Goal: Task Accomplishment & Management: Use online tool/utility

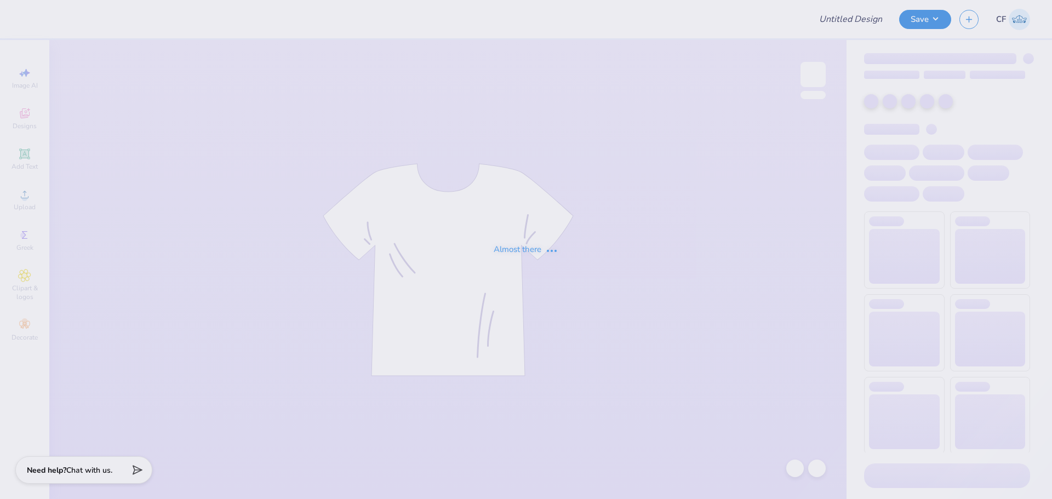
type input "Kass [PERSON_NAME] : The [GEOGRAPHIC_DATA][US_STATE]"
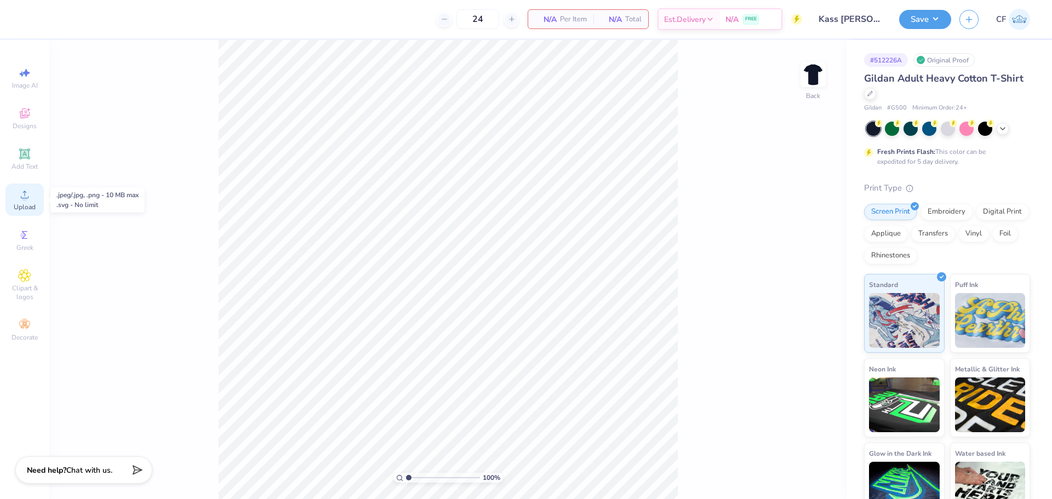
click at [22, 200] on circle at bounding box center [24, 198] width 6 height 6
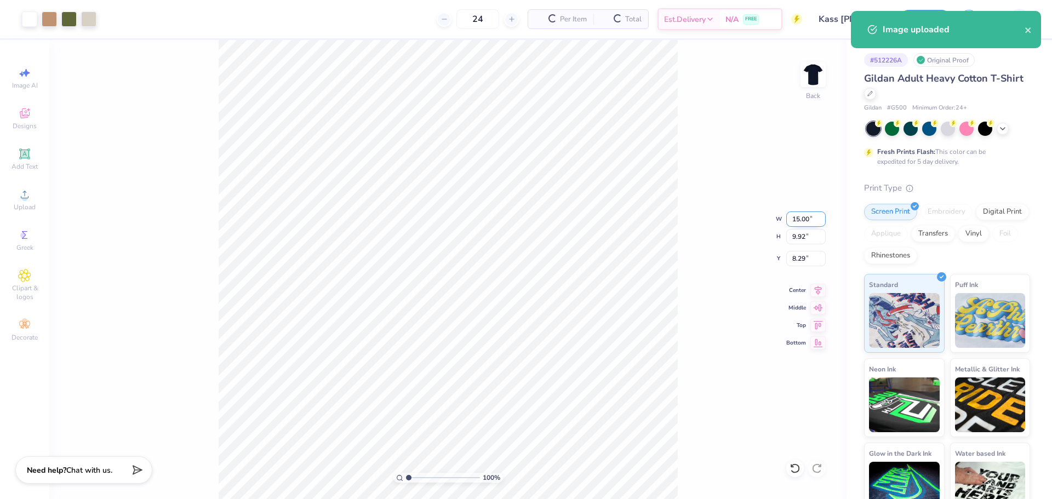
click at [804, 219] on input "15.00" at bounding box center [805, 219] width 39 height 15
type input "1.00"
type input "0.66"
type input "12.92"
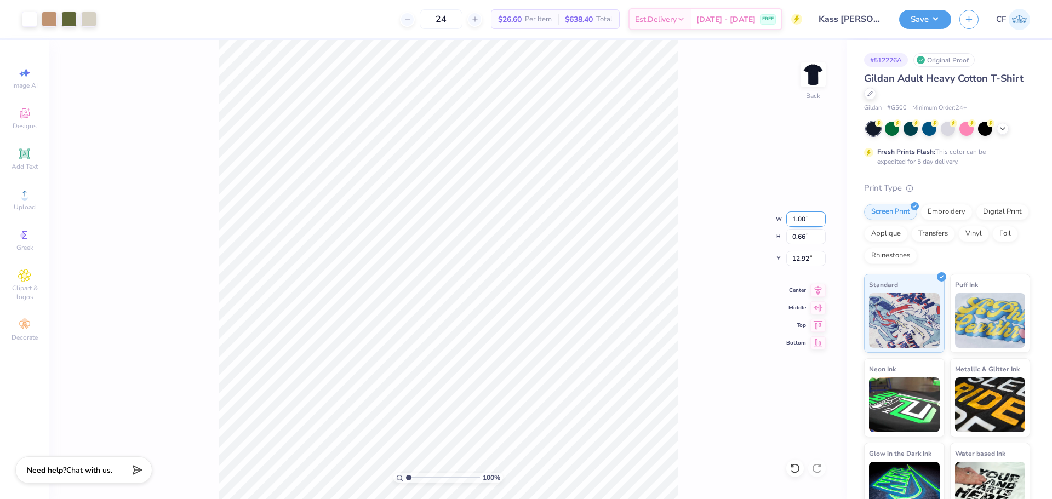
click at [803, 221] on input "1.00" at bounding box center [805, 219] width 39 height 15
type input "11.00"
type input "7.27"
click at [797, 258] on input "9.61" at bounding box center [805, 258] width 39 height 15
type input "3.00"
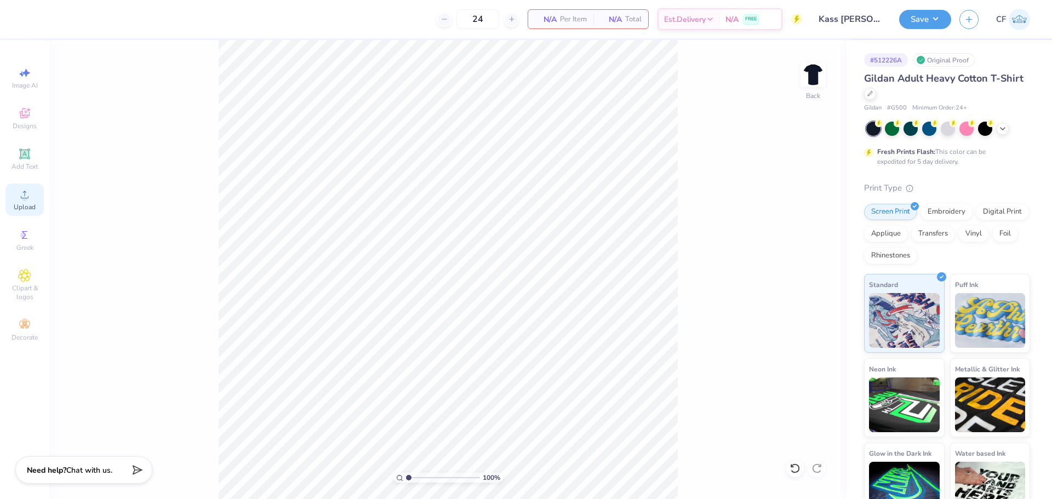
click at [19, 198] on icon at bounding box center [24, 194] width 13 height 13
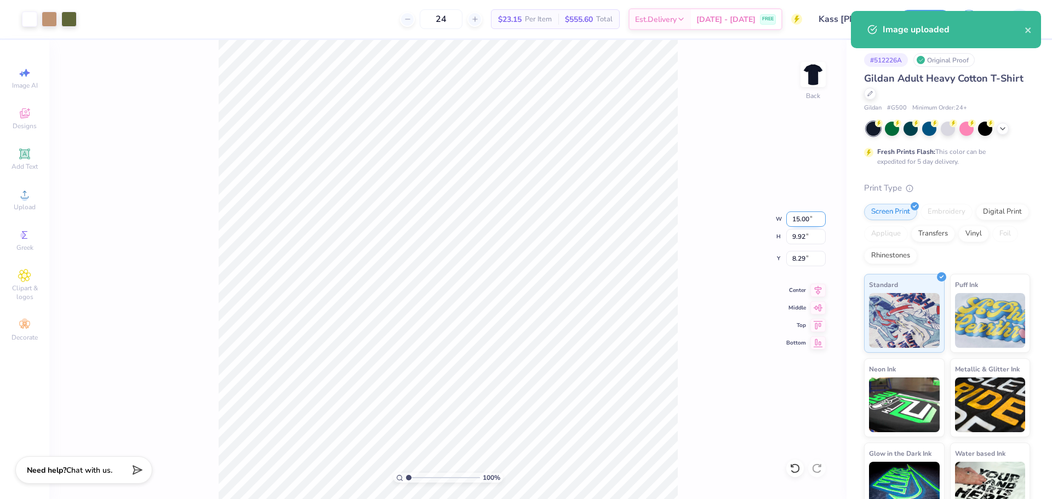
click at [803, 220] on input "15.00" at bounding box center [805, 219] width 39 height 15
type input "11.00"
type input "7.27"
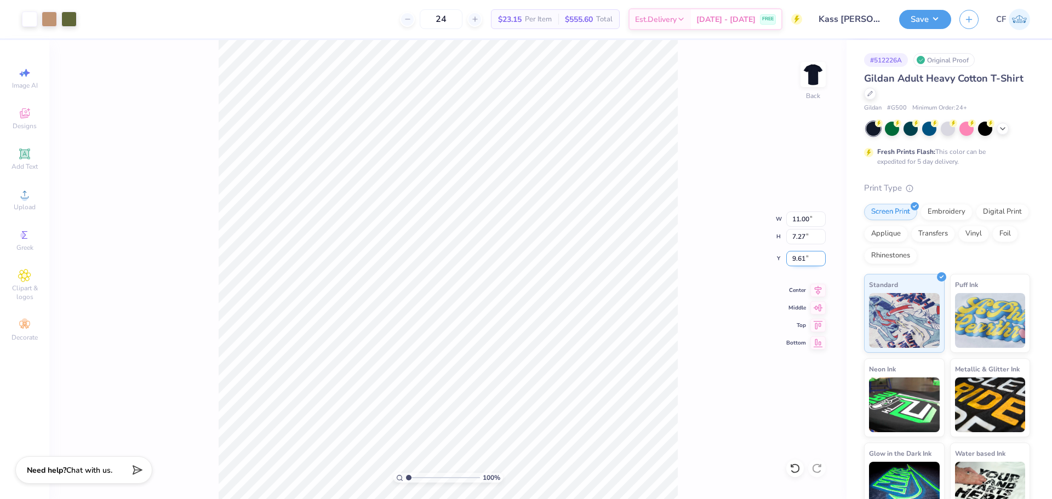
click at [796, 258] on input "9.61" at bounding box center [805, 258] width 39 height 15
type input "3.00"
click at [930, 16] on button "Save" at bounding box center [925, 17] width 52 height 19
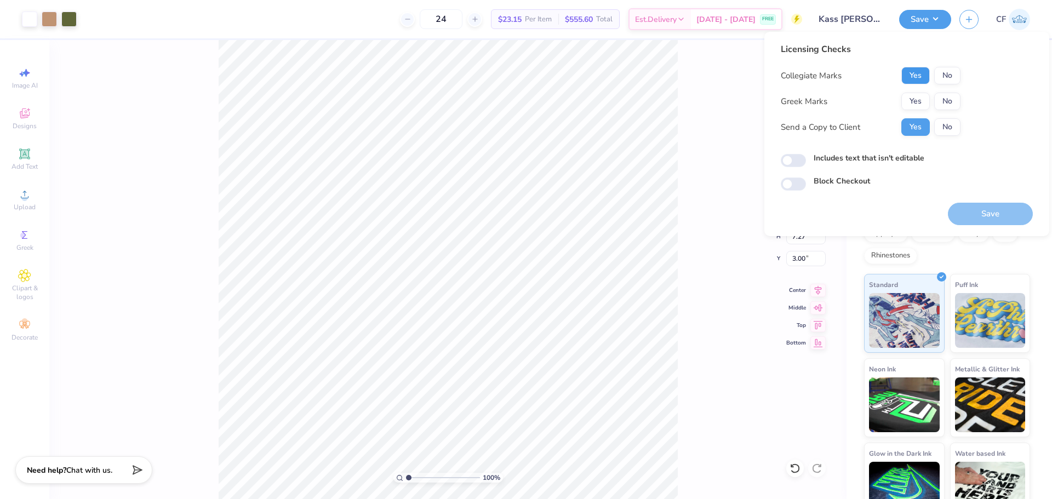
click at [918, 73] on button "Yes" at bounding box center [916, 76] width 29 height 18
click at [793, 158] on input "Includes text that isn't editable" at bounding box center [793, 160] width 25 height 13
checkbox input "true"
click at [947, 103] on button "No" at bounding box center [947, 102] width 26 height 18
click at [994, 216] on button "Save" at bounding box center [990, 214] width 85 height 22
